Goal: Information Seeking & Learning: Learn about a topic

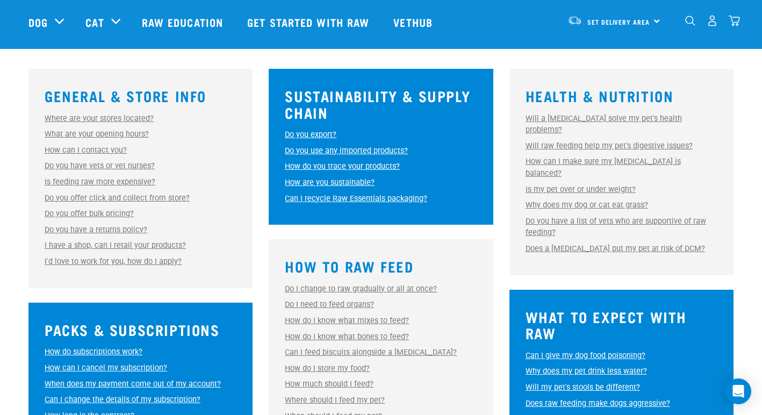
scroll to position [287, 0]
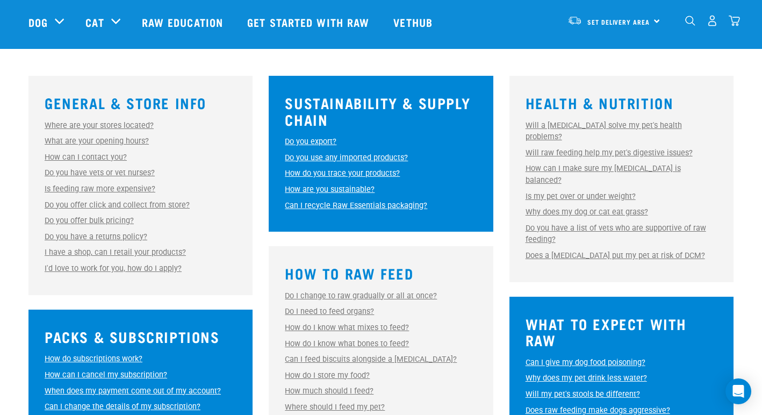
click at [576, 124] on link "Will a raw diet solve my pet's health problems?" at bounding box center [604, 131] width 156 height 21
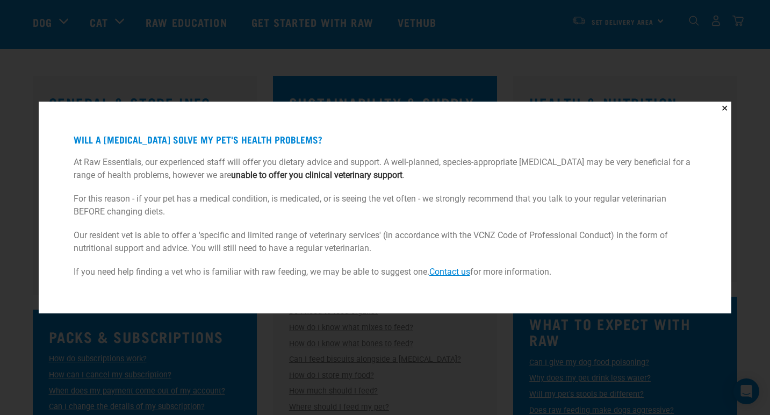
click at [24, 159] on div "✕ Will a raw diet solve my pet's health problems? At Raw Essentials, our experi…" at bounding box center [385, 207] width 770 height 415
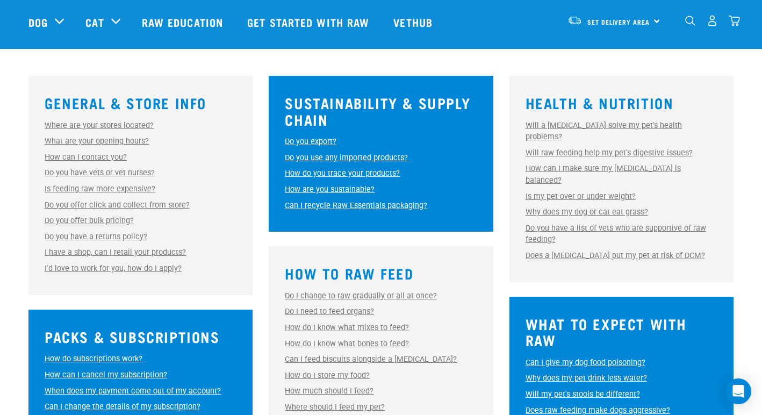
click at [612, 224] on link "Do you have a list of vets who are supportive of raw feeding?" at bounding box center [616, 234] width 181 height 21
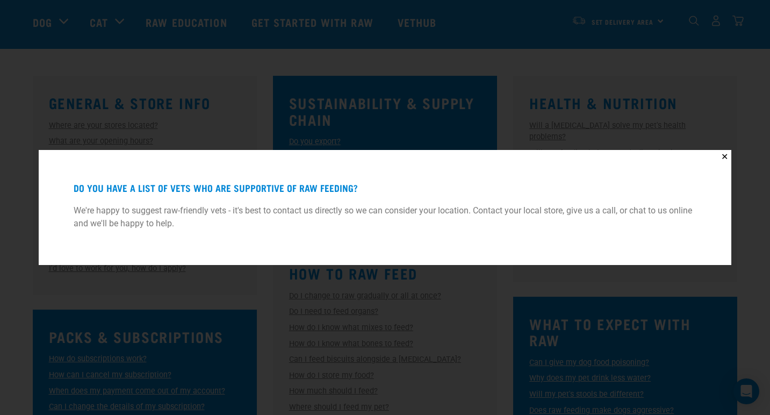
click at [40, 121] on div "✕ Do you have a list of vets who are supportive of raw feeding? We're happy to …" at bounding box center [385, 207] width 770 height 415
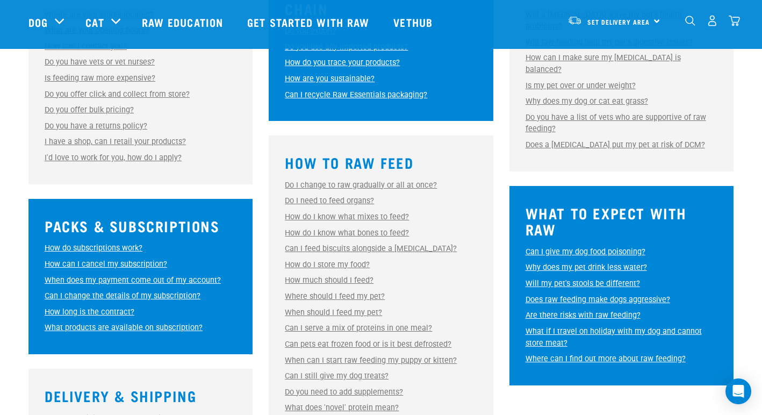
scroll to position [423, 0]
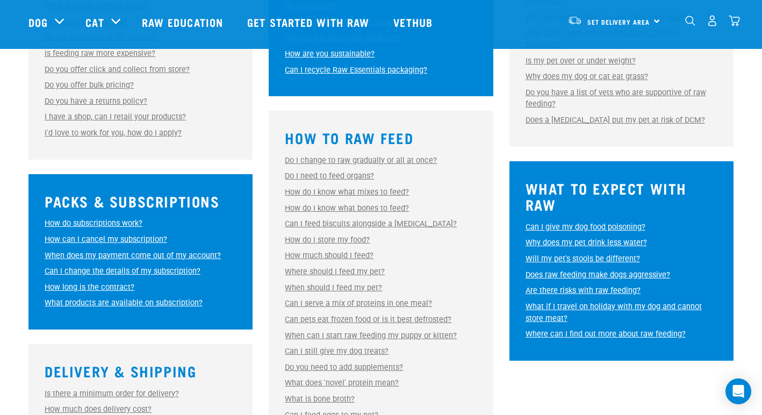
click at [323, 191] on link "How do I know what mixes to feed?" at bounding box center [347, 192] width 124 height 9
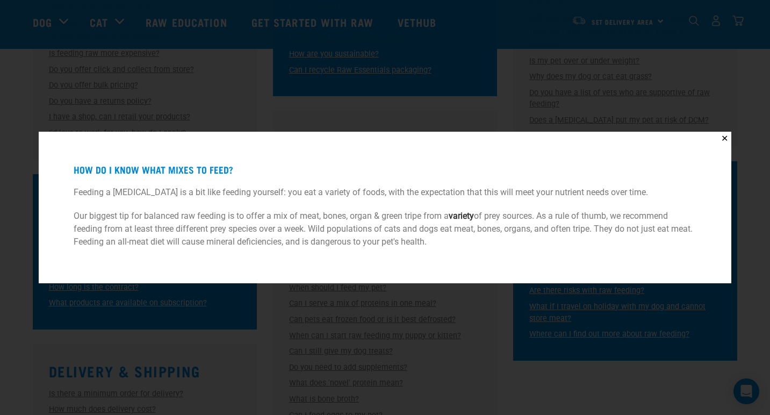
click at [17, 131] on div "✕ How do I know what mixes to feed? Feeding a raw diet is a bit like feeding yo…" at bounding box center [385, 207] width 770 height 415
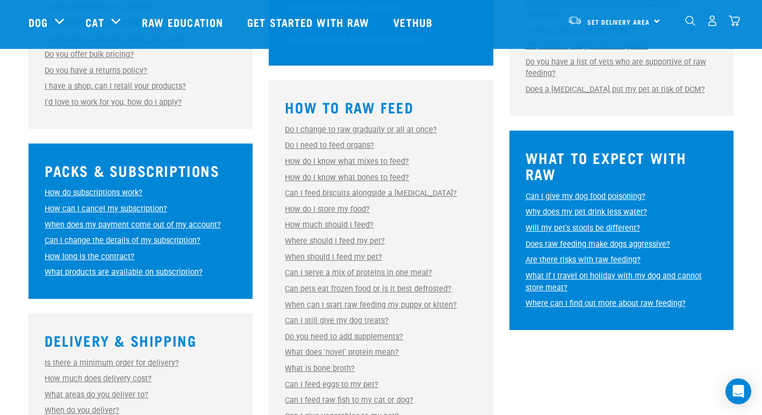
scroll to position [452, 0]
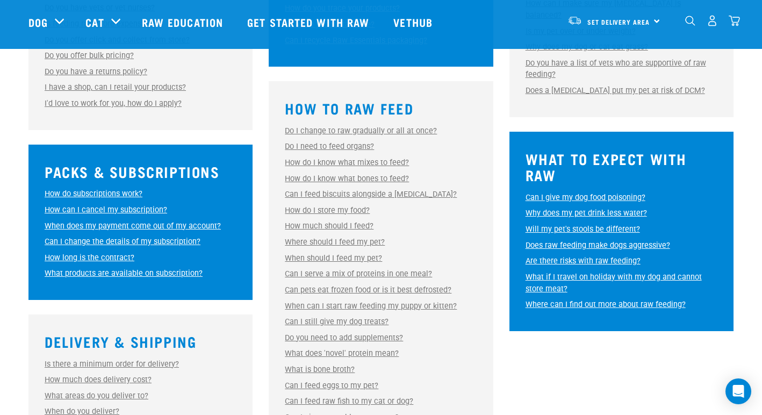
click at [344, 160] on link "How do I know what mixes to feed?" at bounding box center [347, 162] width 124 height 9
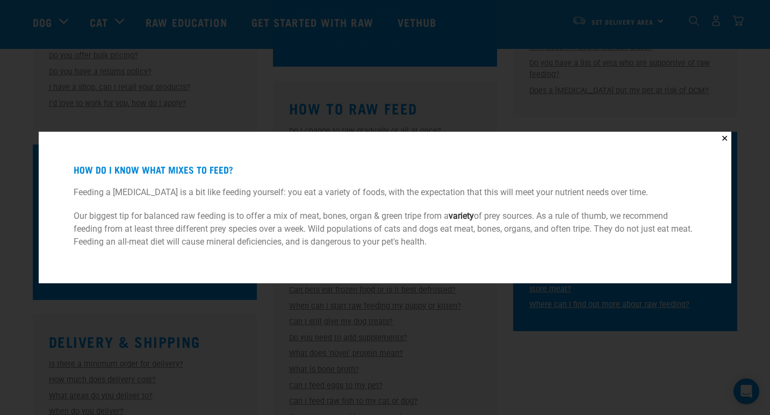
click at [11, 101] on div "✕ How do I know what mixes to feed? Feeding a raw diet is a bit like feeding yo…" at bounding box center [385, 207] width 770 height 415
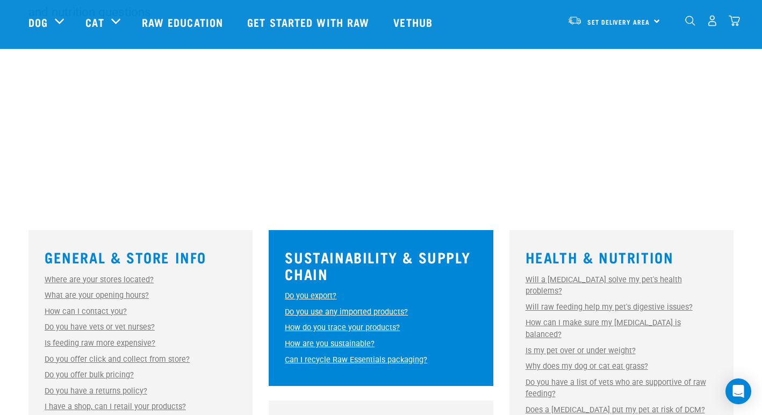
scroll to position [0, 0]
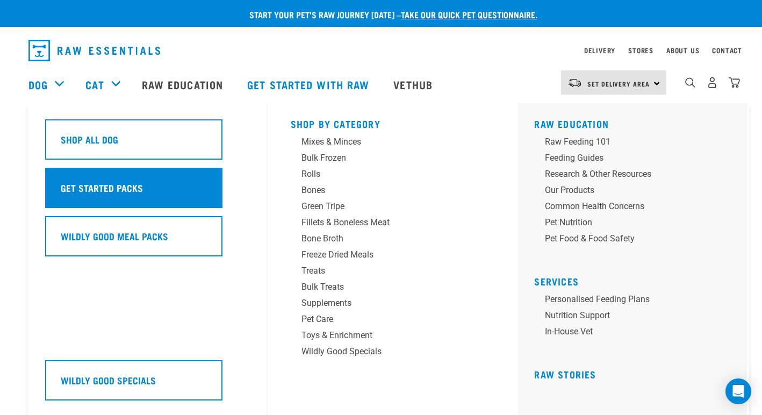
click at [83, 183] on h5 "Get Started Packs" at bounding box center [102, 188] width 82 height 14
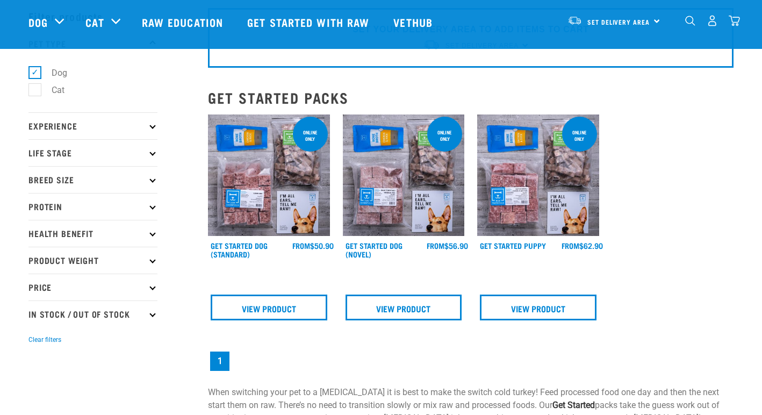
scroll to position [48, 0]
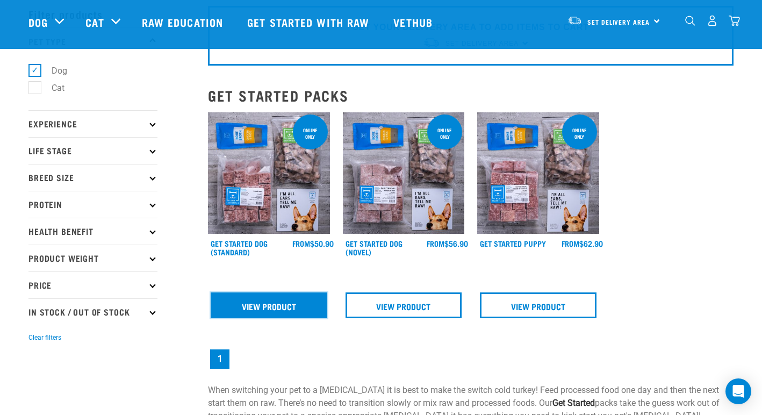
click at [285, 303] on link "View Product" at bounding box center [269, 305] width 117 height 26
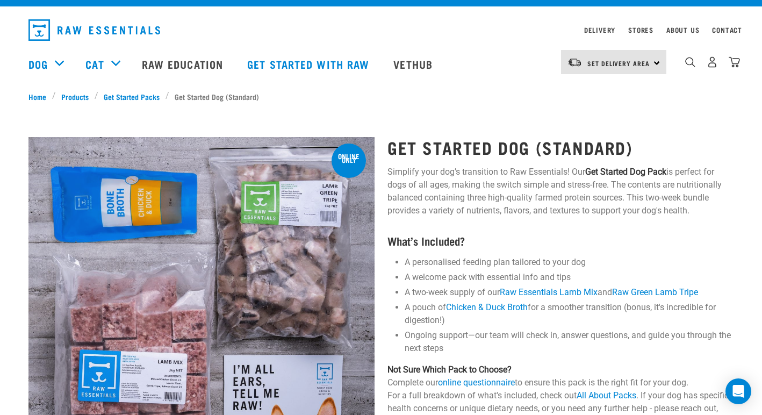
scroll to position [21, 0]
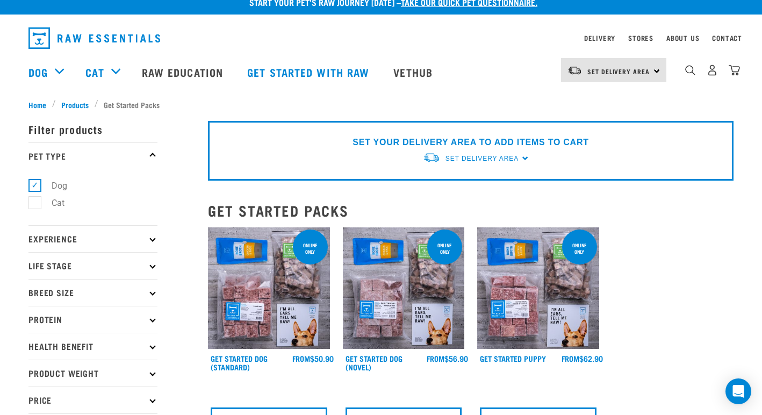
scroll to position [16, 0]
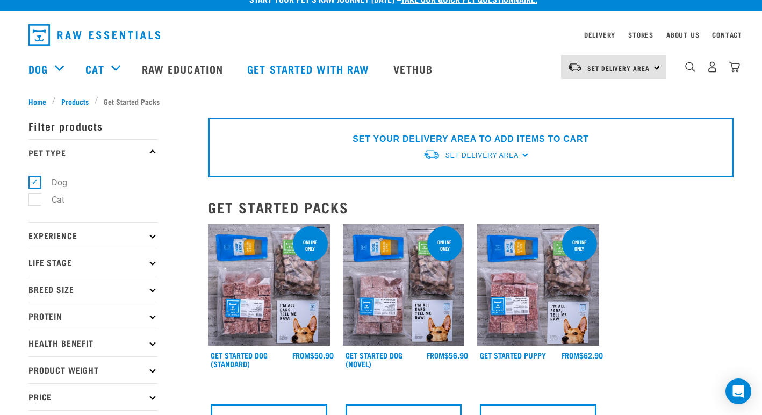
click at [149, 233] on p "Experience" at bounding box center [92, 235] width 129 height 27
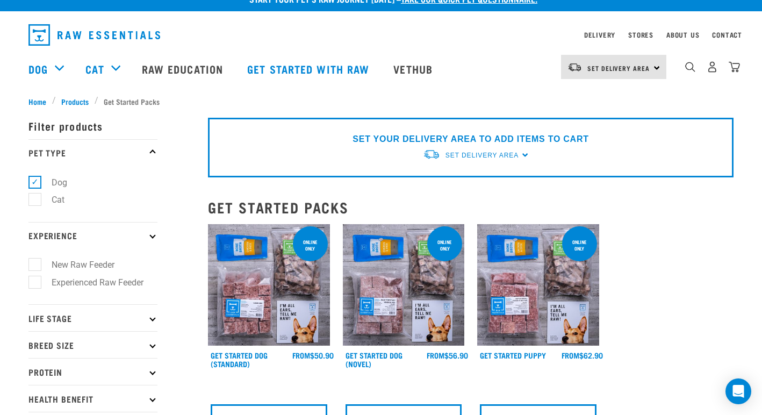
click at [37, 265] on label "New Raw Feeder" at bounding box center [76, 264] width 84 height 13
click at [35, 265] on input "New Raw Feeder" at bounding box center [31, 263] width 7 height 7
checkbox input "true"
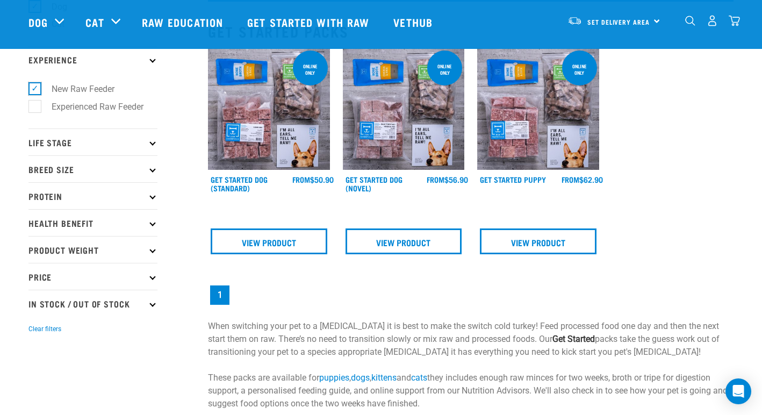
scroll to position [114, 0]
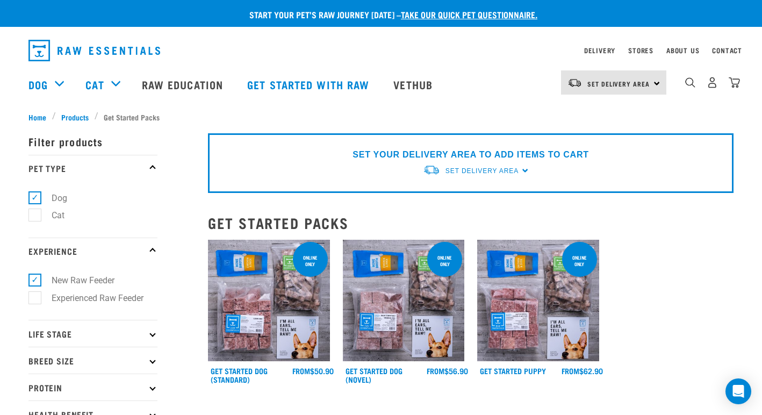
click at [153, 140] on p "Filter products" at bounding box center [92, 141] width 129 height 27
click at [152, 333] on icon at bounding box center [152, 334] width 6 height 6
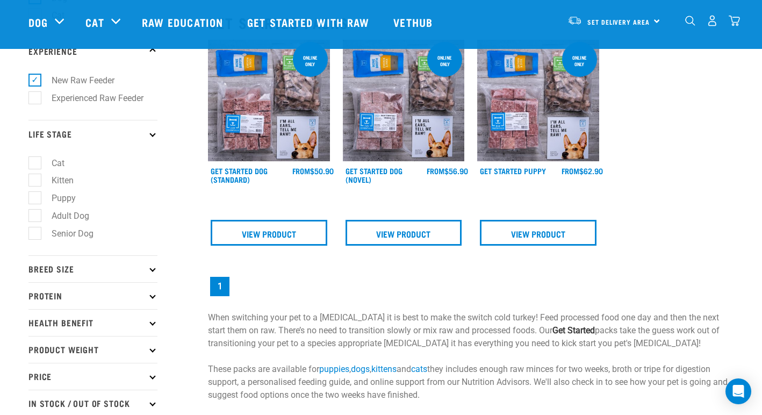
scroll to position [123, 0]
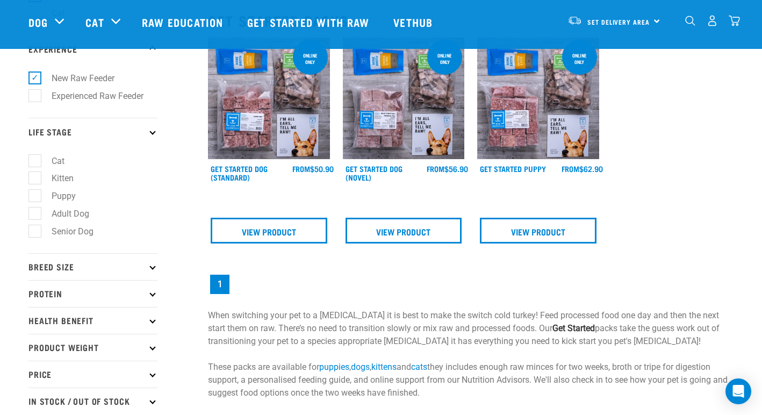
click at [38, 215] on label "Adult Dog" at bounding box center [63, 213] width 59 height 13
click at [35, 215] on input "Adult Dog" at bounding box center [31, 211] width 7 height 7
checkbox input "true"
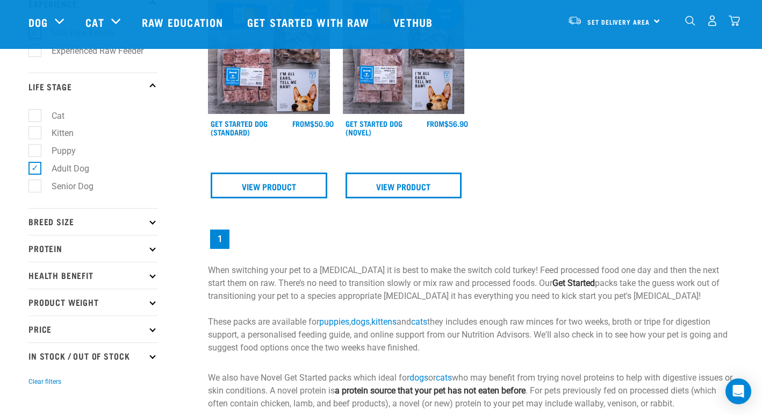
scroll to position [184, 0]
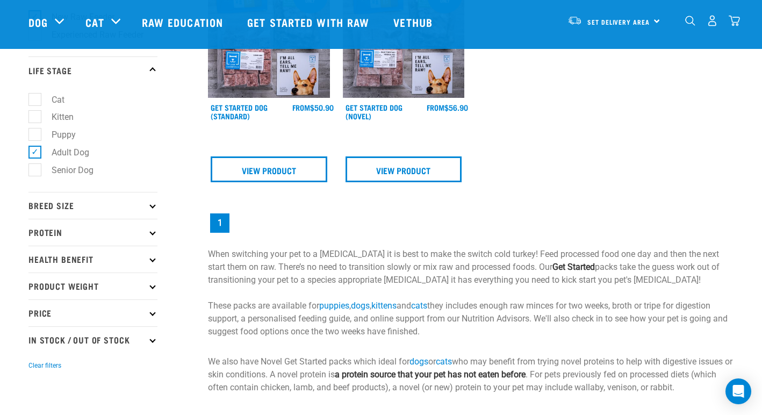
click at [153, 208] on icon at bounding box center [152, 206] width 6 height 6
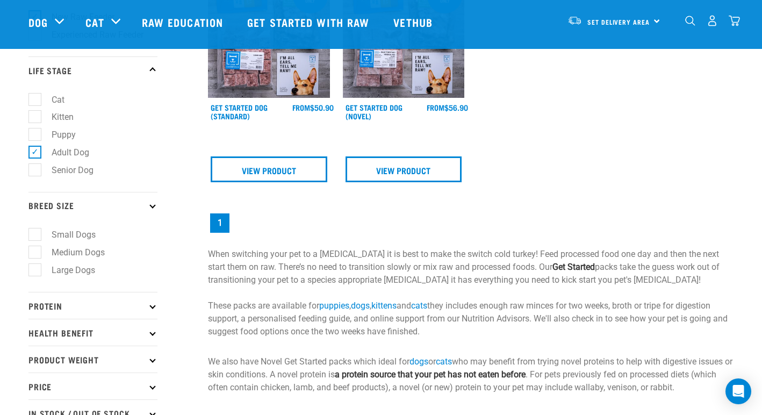
click at [36, 252] on label "Medium Dogs" at bounding box center [71, 252] width 75 height 13
click at [35, 252] on input "Medium Dogs" at bounding box center [31, 250] width 7 height 7
checkbox input "true"
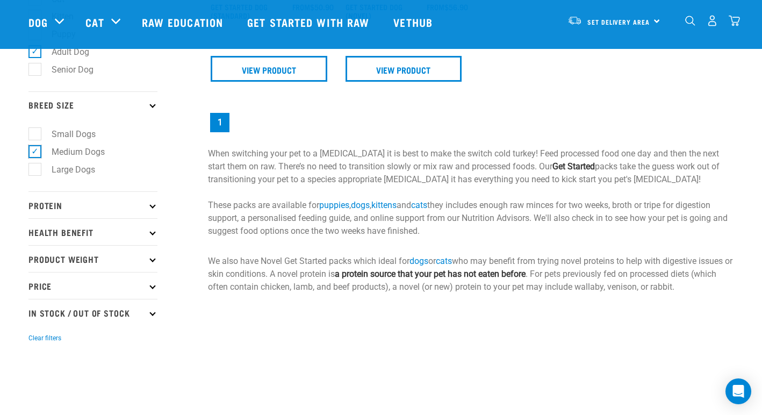
scroll to position [289, 0]
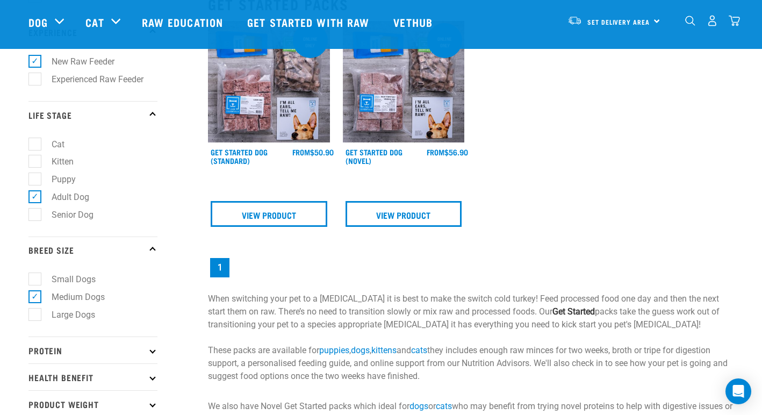
scroll to position [231, 0]
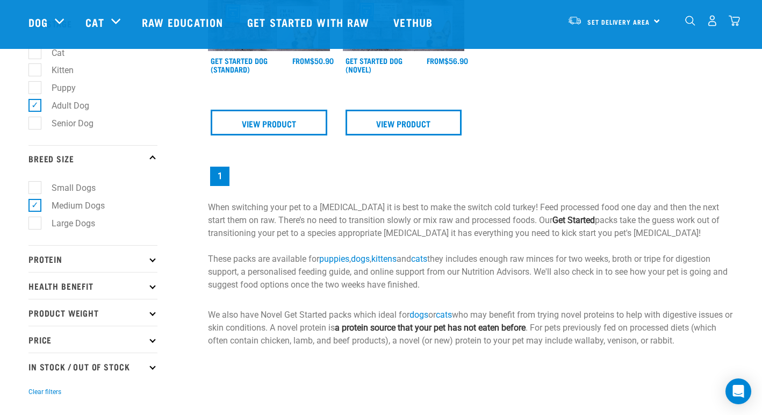
click at [154, 258] on p "Protein" at bounding box center [92, 258] width 129 height 27
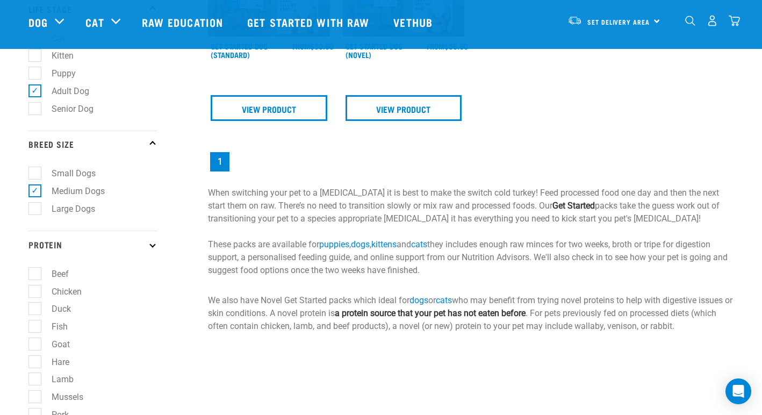
scroll to position [0, 0]
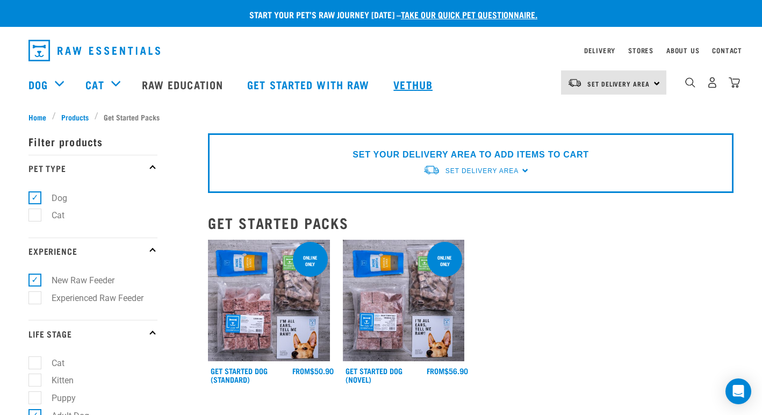
click at [414, 80] on link "Vethub" at bounding box center [414, 84] width 63 height 43
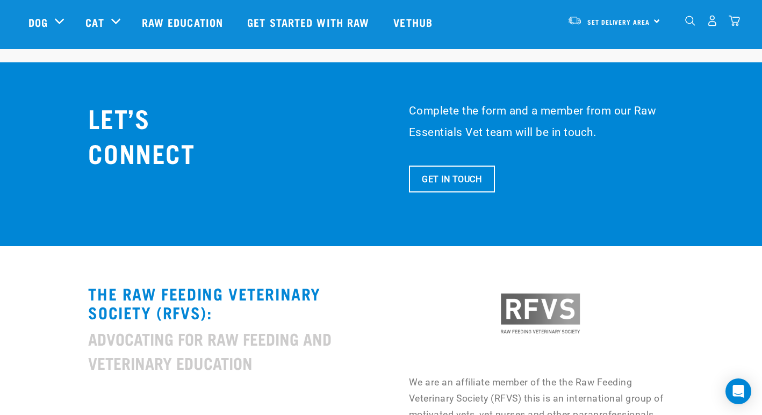
scroll to position [4133, 0]
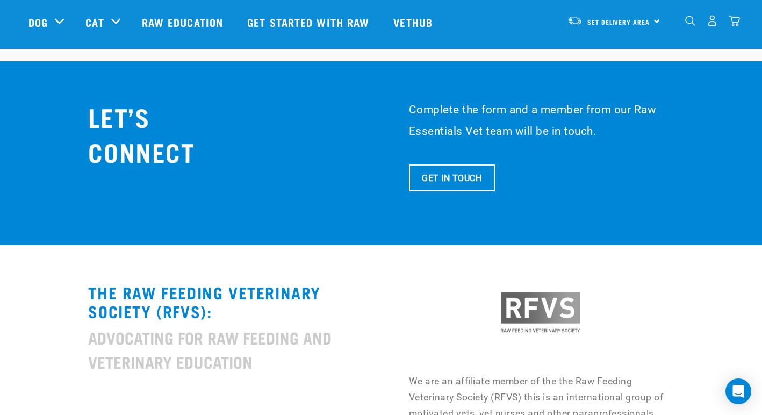
click at [442, 165] on link "Get In Touch" at bounding box center [452, 178] width 86 height 27
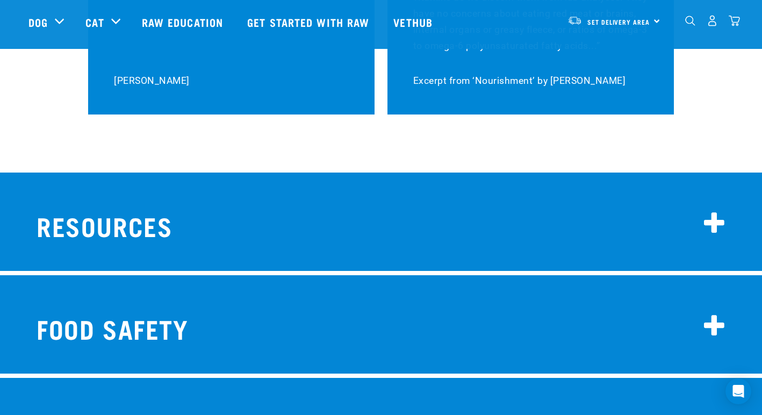
scroll to position [8343, 0]
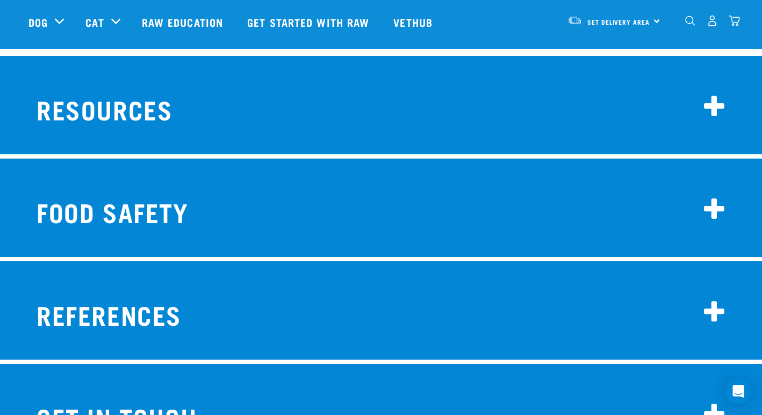
click at [105, 394] on h2 "Get in touch" at bounding box center [380, 415] width 705 height 42
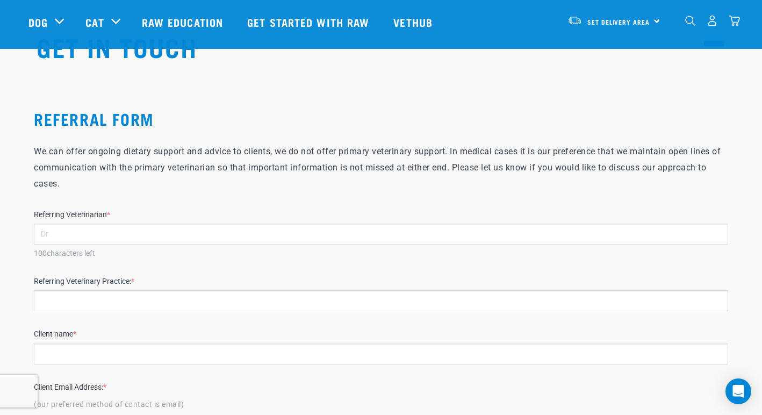
scroll to position [8746, 0]
